Goal: Information Seeking & Learning: Learn about a topic

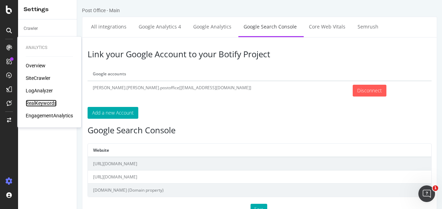
click at [49, 100] on div "RealKeywords" at bounding box center [41, 103] width 31 height 7
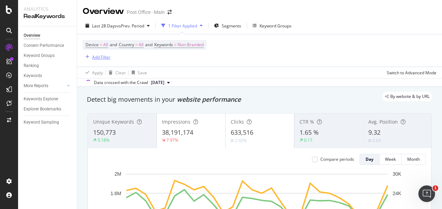
click at [101, 59] on div "Add Filter" at bounding box center [101, 57] width 18 height 6
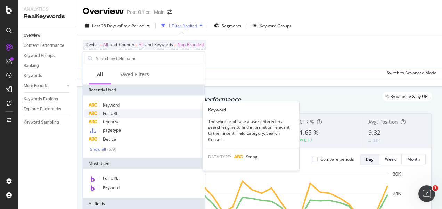
click at [115, 112] on span "Full URL" at bounding box center [110, 113] width 15 height 6
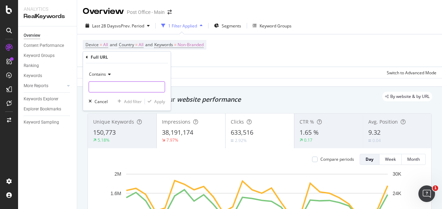
click at [122, 86] on input "text" at bounding box center [127, 86] width 76 height 11
paste input "[URL][DOMAIN_NAME]"
drag, startPoint x: 109, startPoint y: 87, endPoint x: 0, endPoint y: 69, distance: 110.2
click at [0, 69] on html "Analytics RealKeywords Overview Content Performance Keyword Groups Ranking Keyw…" at bounding box center [221, 104] width 442 height 209
type input "/holiday-money-report"
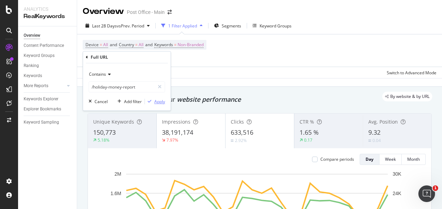
click at [164, 102] on div "Apply" at bounding box center [159, 102] width 11 height 6
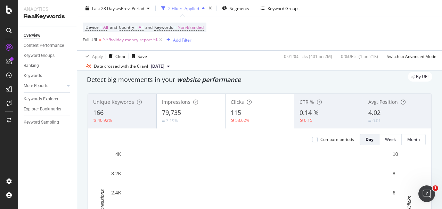
scroll to position [21, 0]
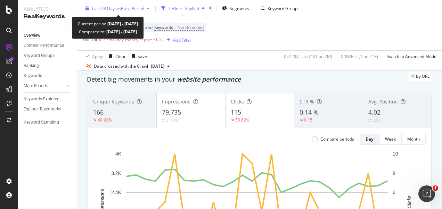
click at [142, 12] on div "Last 28 Days vs Prev. Period" at bounding box center [118, 8] width 70 height 10
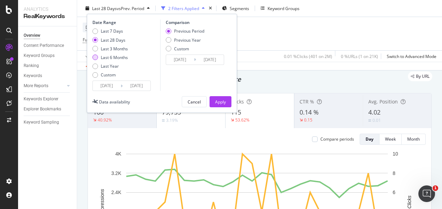
click at [121, 57] on div "Last 6 Months" at bounding box center [114, 58] width 27 height 6
type input "[DATE]"
click at [224, 98] on div "Apply" at bounding box center [220, 102] width 11 height 10
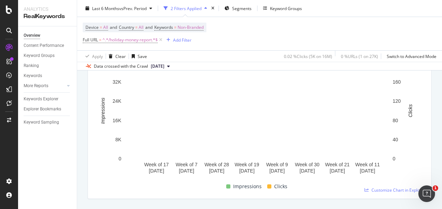
scroll to position [112, 0]
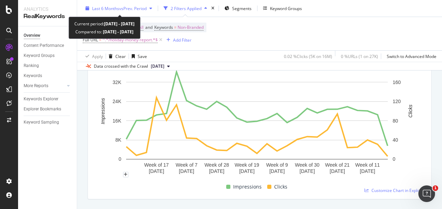
click at [147, 7] on span "vs Prev. Period" at bounding box center [132, 8] width 27 height 6
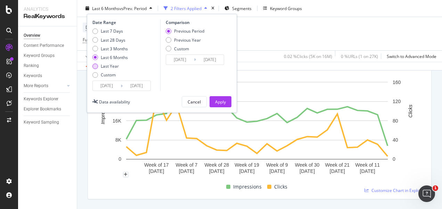
click at [117, 64] on div "Last Year" at bounding box center [110, 66] width 18 height 6
type input "[DATE]"
click at [221, 101] on div "Apply" at bounding box center [220, 102] width 11 height 6
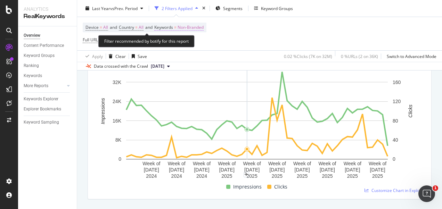
click at [194, 27] on span "Non-Branded" at bounding box center [190, 28] width 26 height 10
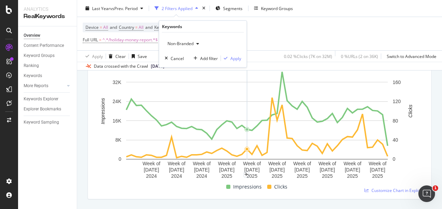
click at [177, 44] on span "Non-Branded" at bounding box center [179, 44] width 29 height 6
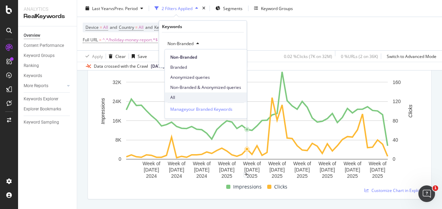
click at [173, 97] on span "All" at bounding box center [205, 97] width 71 height 6
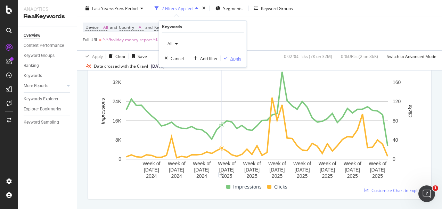
click at [237, 59] on div "Apply" at bounding box center [235, 58] width 11 height 6
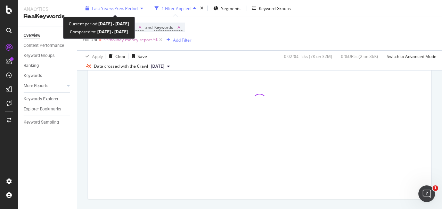
click at [140, 9] on div "button" at bounding box center [141, 8] width 8 height 4
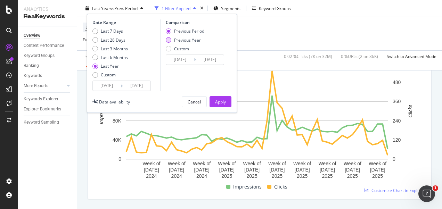
click at [168, 40] on div "Previous Year" at bounding box center [169, 40] width 6 height 6
type input "[DATE]"
click at [220, 101] on div "Apply" at bounding box center [220, 102] width 11 height 6
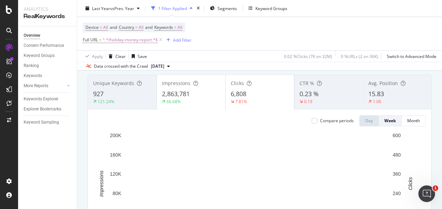
scroll to position [40, 0]
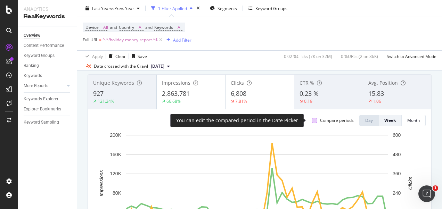
click at [311, 118] on div at bounding box center [314, 121] width 6 height 6
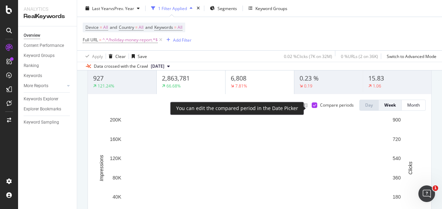
scroll to position [52, 0]
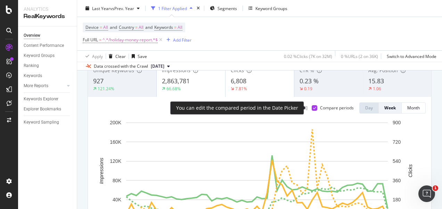
click at [311, 109] on div at bounding box center [314, 108] width 6 height 6
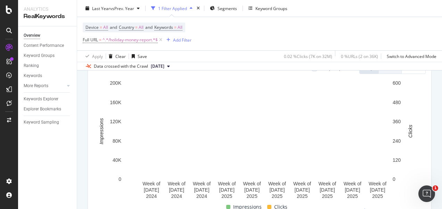
scroll to position [0, 0]
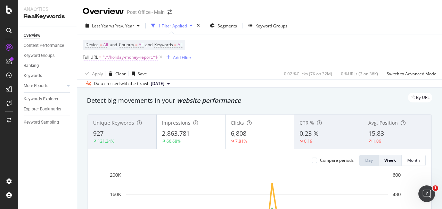
click at [128, 56] on span "^.*/holiday-money-report.*$" at bounding box center [129, 57] width 55 height 10
